Goal: Task Accomplishment & Management: Manage account settings

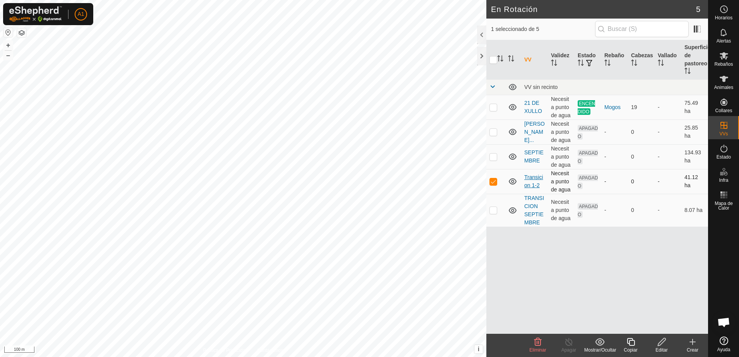
click at [536, 180] on link "Transicion 1-2" at bounding box center [533, 181] width 19 height 14
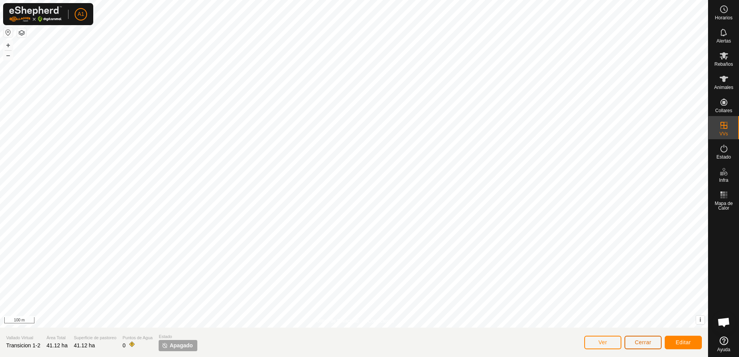
click at [638, 344] on span "Cerrar" at bounding box center [643, 342] width 17 height 6
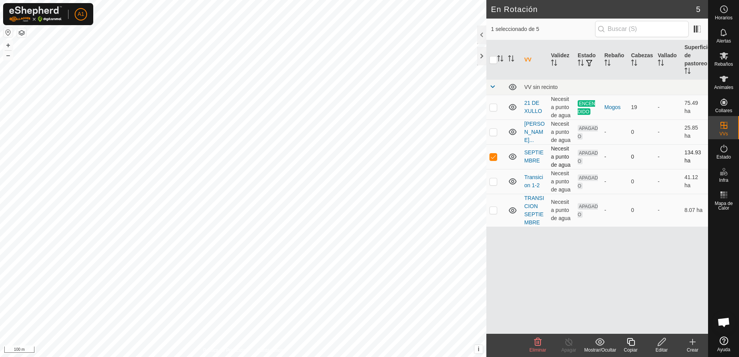
click at [493, 157] on p-checkbox at bounding box center [493, 157] width 8 height 6
click at [492, 157] on p-checkbox at bounding box center [493, 157] width 8 height 6
click at [491, 157] on p-checkbox at bounding box center [493, 157] width 8 height 6
checkbox input "false"
click at [494, 134] on p-checkbox at bounding box center [493, 132] width 8 height 6
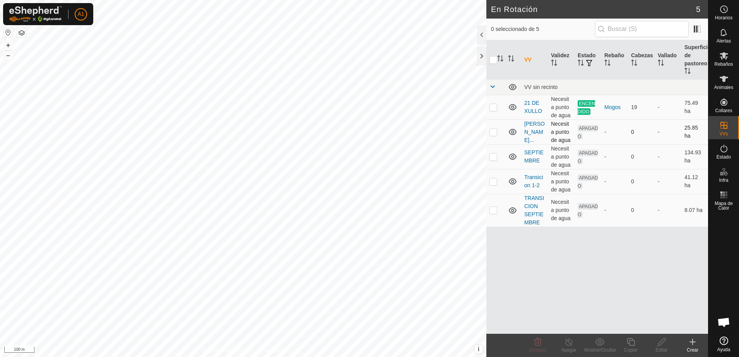
checkbox input "true"
click at [536, 342] on icon at bounding box center [537, 342] width 7 height 8
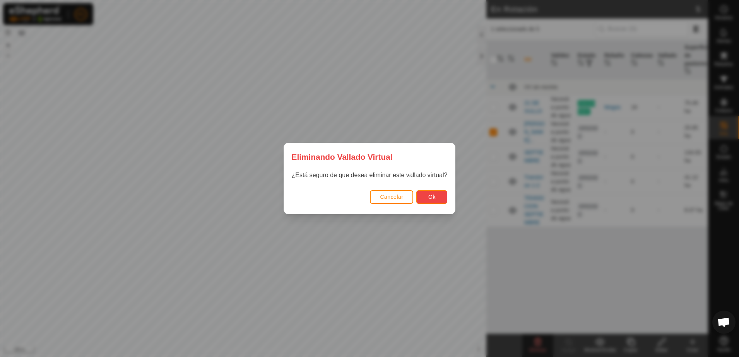
click at [438, 197] on button "Ok" at bounding box center [431, 197] width 31 height 14
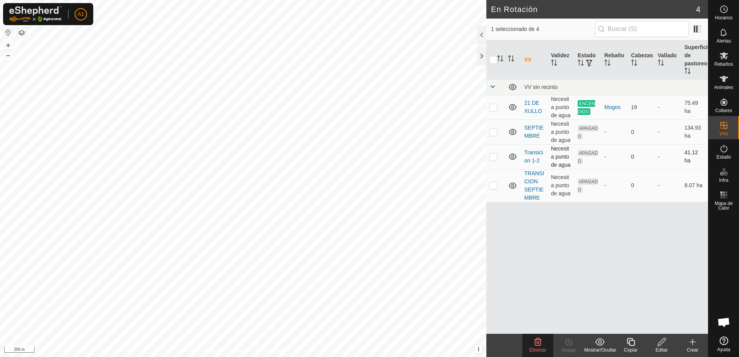
click at [492, 159] on p-checkbox at bounding box center [493, 157] width 8 height 6
checkbox input "true"
click at [531, 347] on span "Eliminar" at bounding box center [537, 349] width 17 height 5
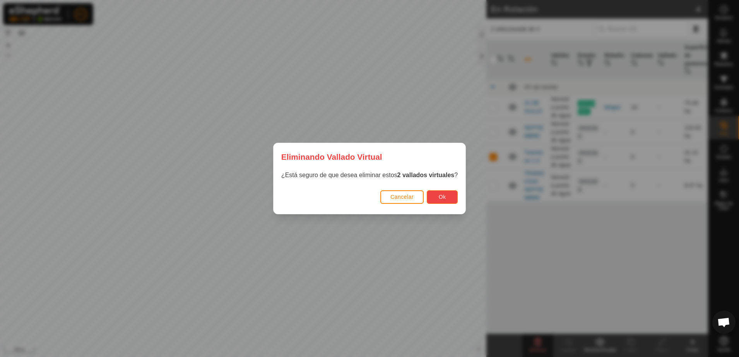
click at [444, 196] on button "Ok" at bounding box center [441, 197] width 31 height 14
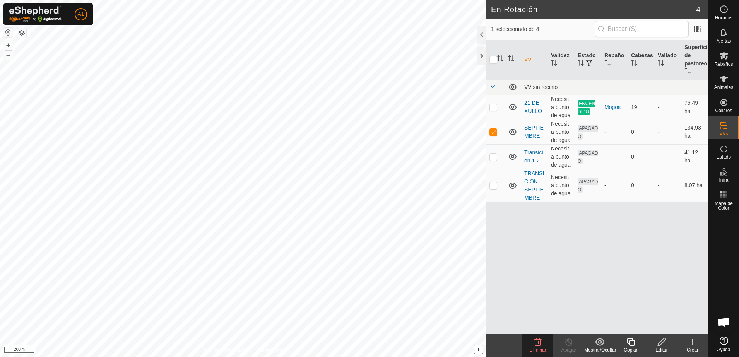
checkbox input "true"
checkbox input "false"
checkbox input "true"
click at [539, 345] on icon at bounding box center [537, 341] width 9 height 9
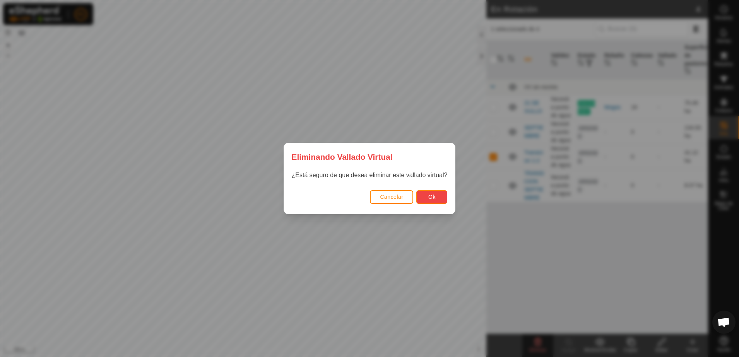
click at [422, 194] on button "Ok" at bounding box center [431, 197] width 31 height 14
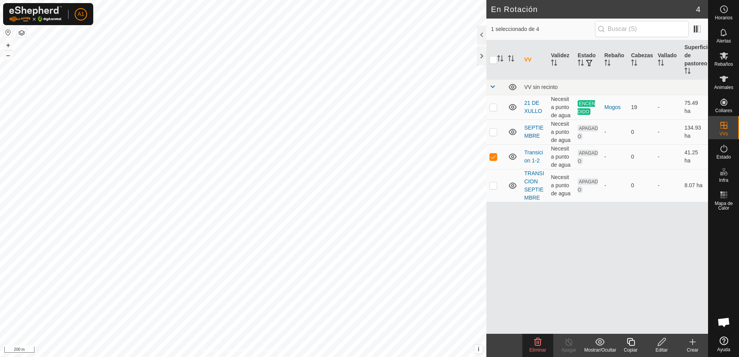
click at [542, 350] on span "Eliminar" at bounding box center [537, 349] width 17 height 5
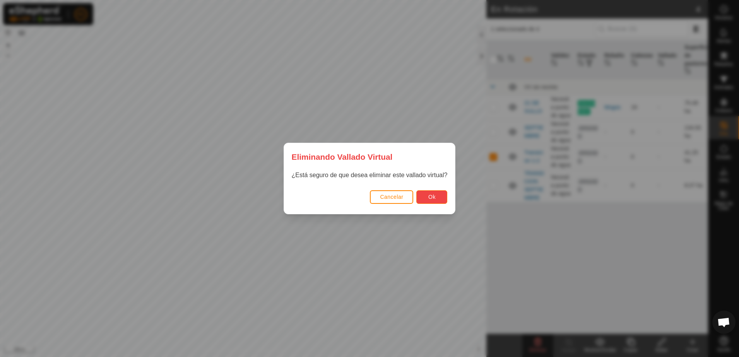
click at [428, 197] on span "Ok" at bounding box center [431, 197] width 7 height 6
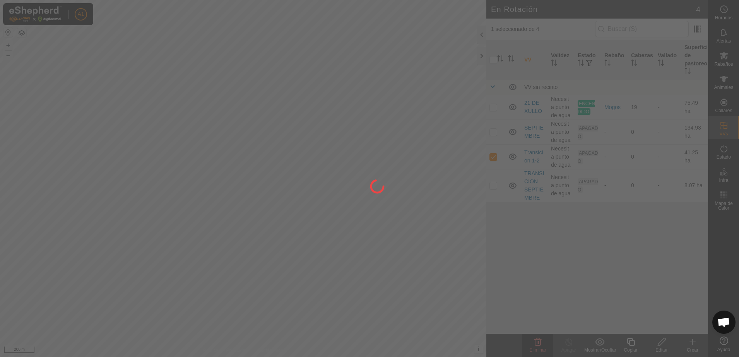
checkbox input "false"
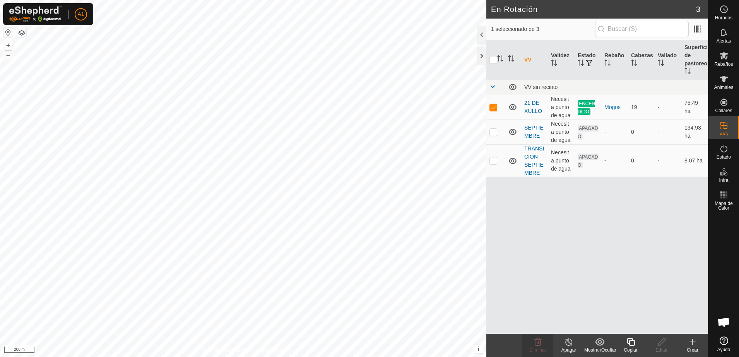
checkbox input "false"
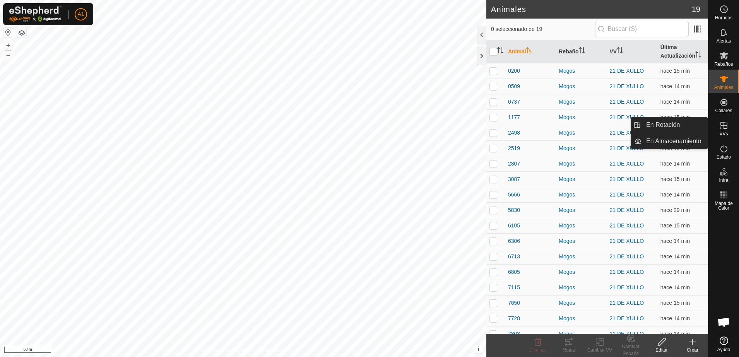
click at [725, 130] on icon at bounding box center [723, 125] width 9 height 9
click at [690, 138] on link "En Almacenamiento" at bounding box center [674, 140] width 66 height 15
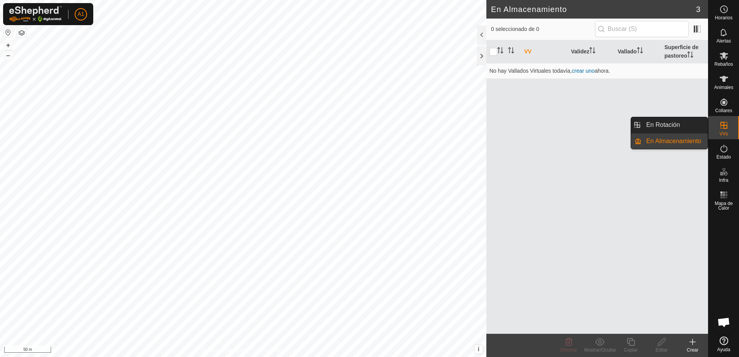
click at [730, 123] on es-virtualpaddocks-svg-icon at bounding box center [723, 125] width 14 height 12
click at [664, 119] on link "En Rotación" at bounding box center [674, 124] width 66 height 15
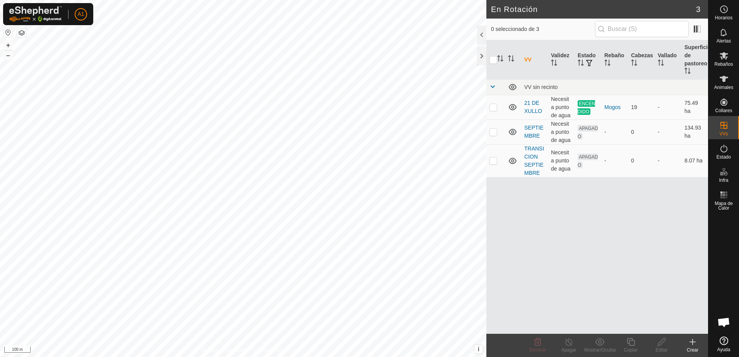
click at [241, 356] on html "A1 Horarios Alertas Rebaños Animales Collares VVs Estado Infra Mapa de Calor Ay…" at bounding box center [369, 178] width 739 height 357
